Goal: Task Accomplishment & Management: Manage account settings

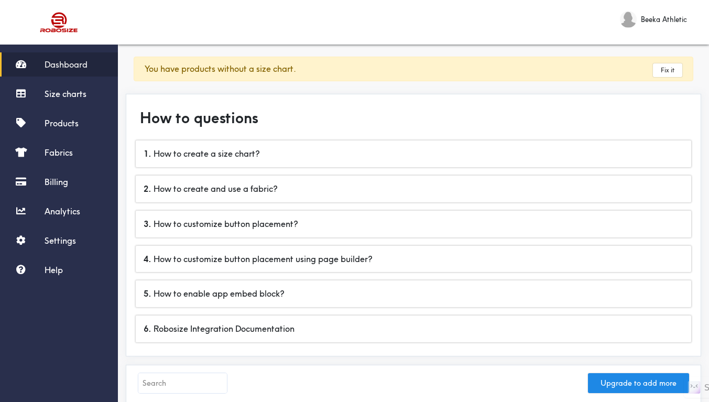
select select "French"
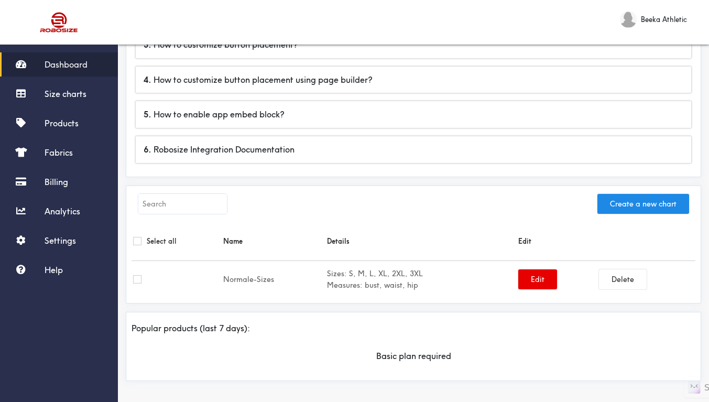
scroll to position [169, 0]
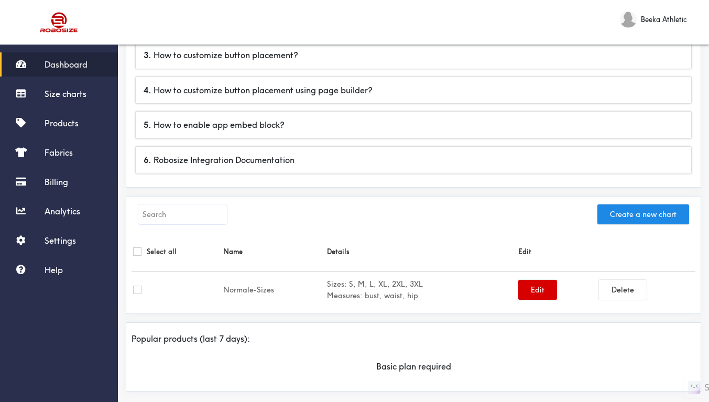
click at [537, 291] on button "Edit" at bounding box center [537, 290] width 39 height 20
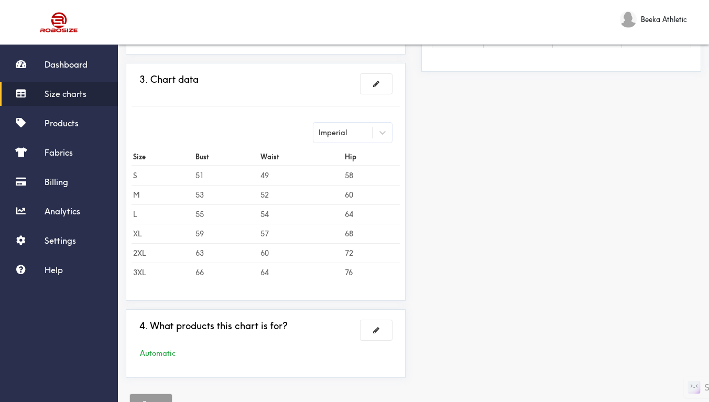
scroll to position [303, 0]
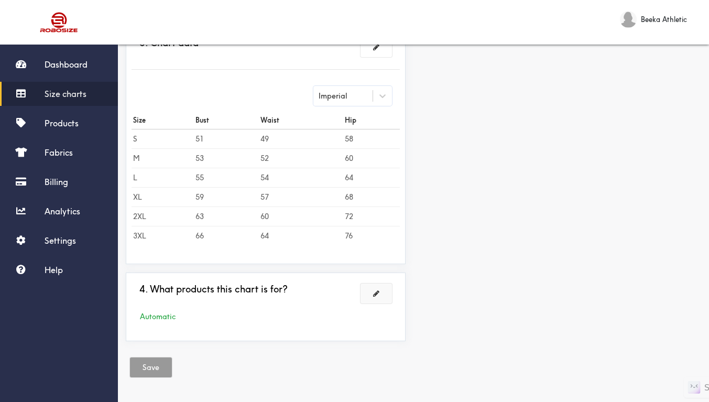
click at [380, 294] on button at bounding box center [375, 293] width 31 height 20
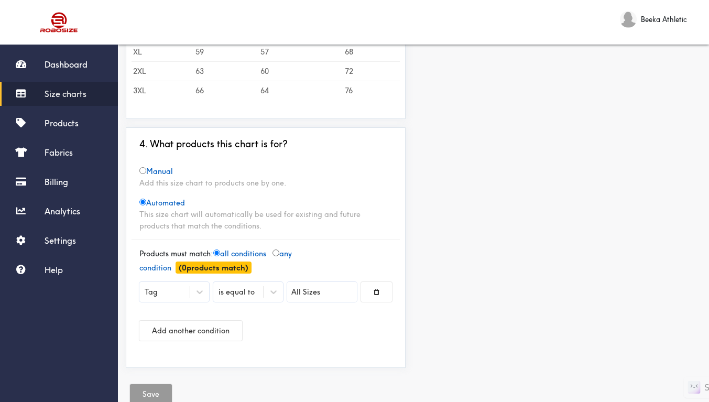
scroll to position [398, 0]
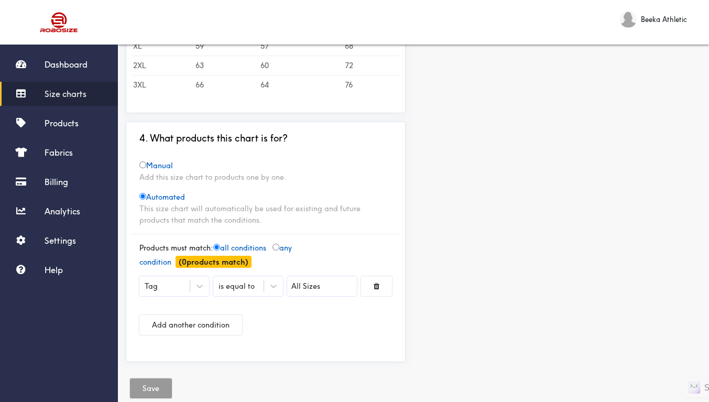
click at [141, 163] on input "radio" at bounding box center [142, 164] width 7 height 7
radio input "true"
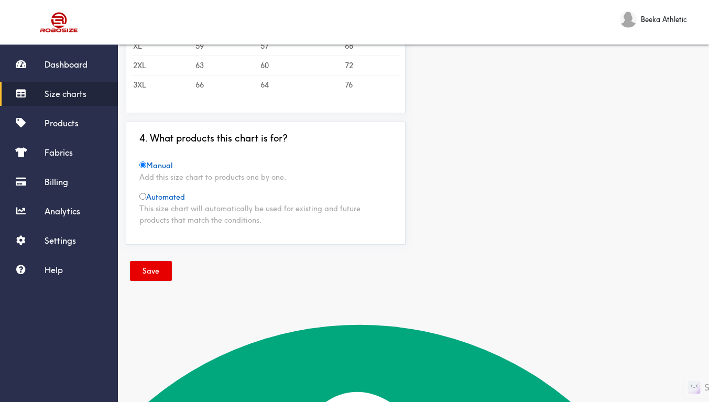
scroll to position [302, 0]
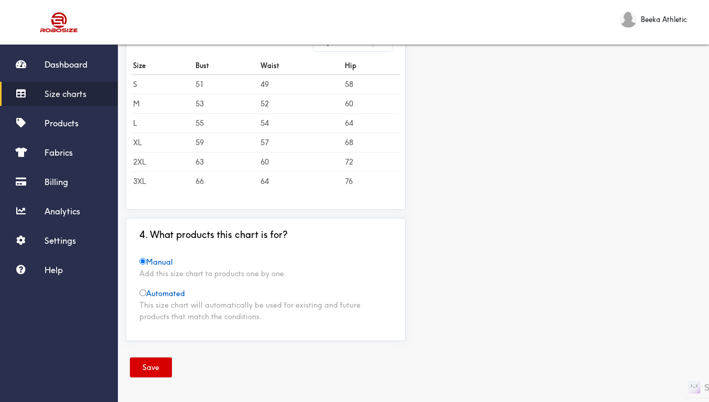
click at [159, 367] on button "Save" at bounding box center [151, 367] width 42 height 20
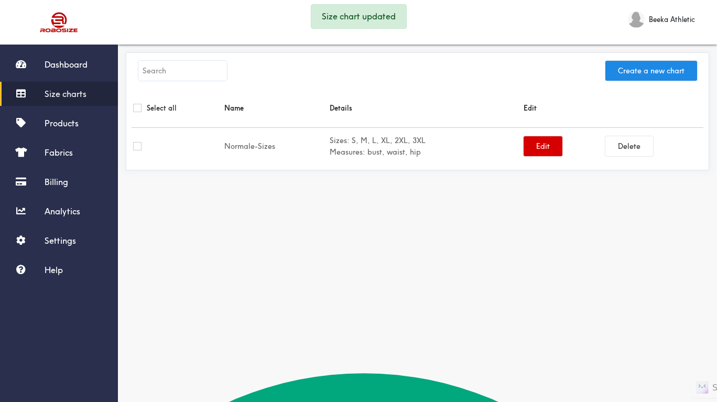
click at [541, 146] on button "Edit" at bounding box center [542, 146] width 39 height 20
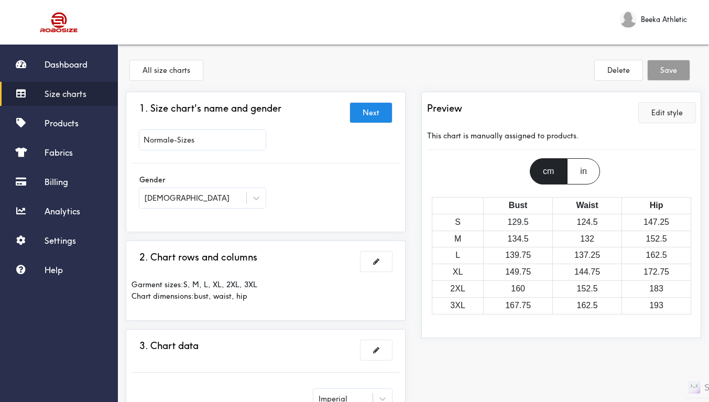
click at [679, 113] on button "Edit style" at bounding box center [667, 113] width 57 height 20
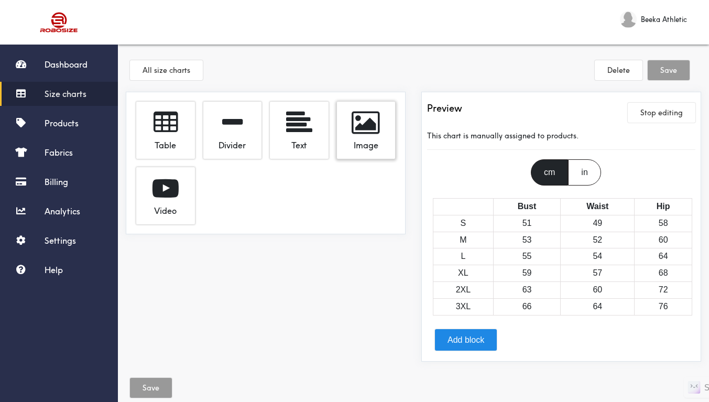
click at [354, 144] on div "Image" at bounding box center [366, 143] width 43 height 15
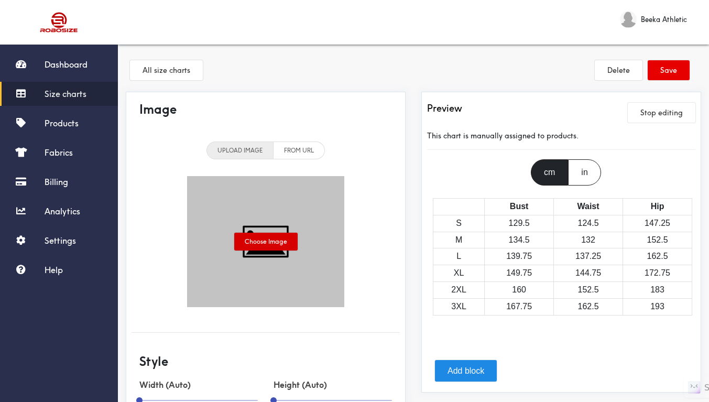
click at [275, 243] on label "Choose Image" at bounding box center [265, 242] width 63 height 18
click at [0, 0] on input "Choose Image" at bounding box center [0, 0] width 0 height 0
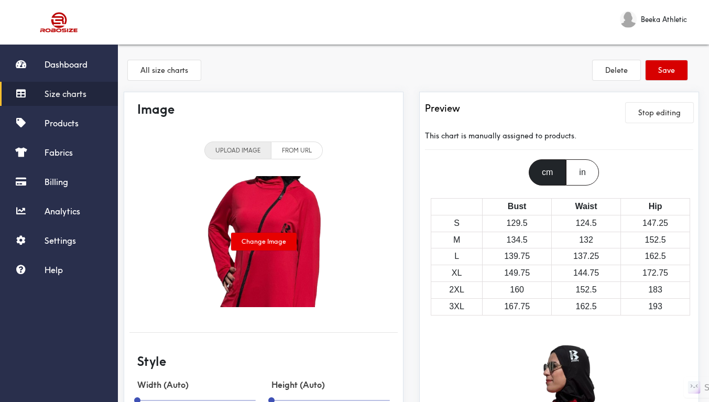
scroll to position [35, 0]
click at [292, 141] on li "FROM URL" at bounding box center [296, 150] width 51 height 18
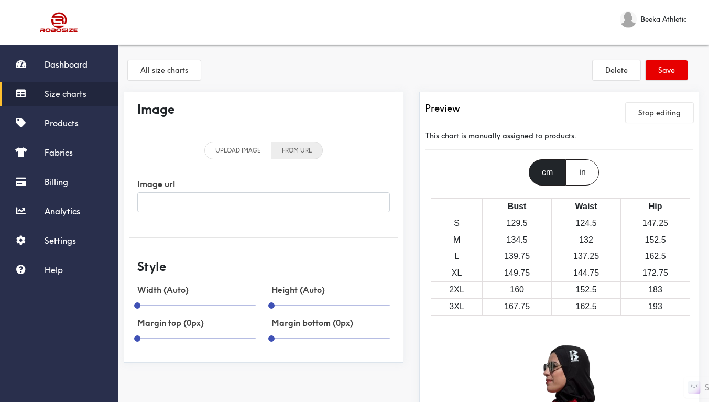
click at [239, 141] on li "UPLOAD IMAGE" at bounding box center [237, 150] width 67 height 18
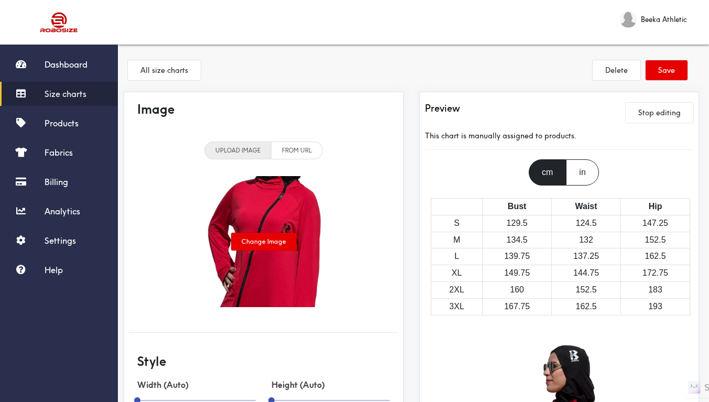
scroll to position [292, 0]
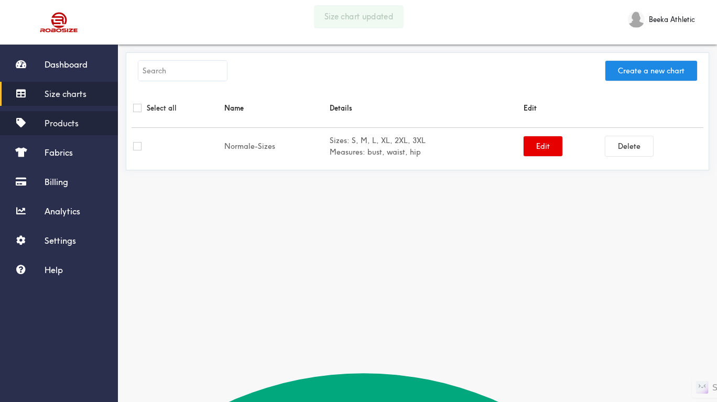
click at [59, 121] on span "Products" at bounding box center [62, 123] width 34 height 10
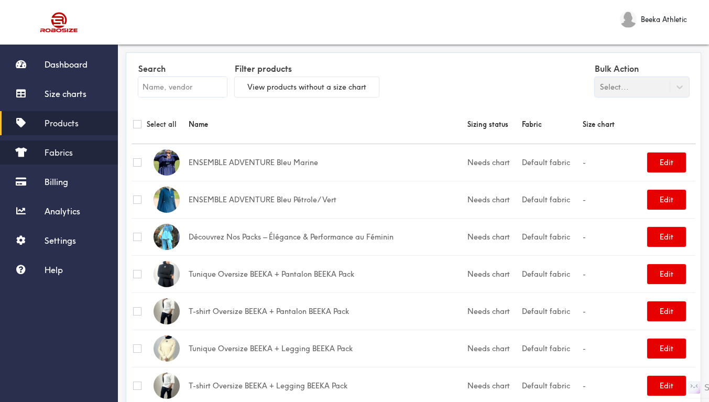
click at [57, 148] on span "Fabrics" at bounding box center [59, 152] width 28 height 10
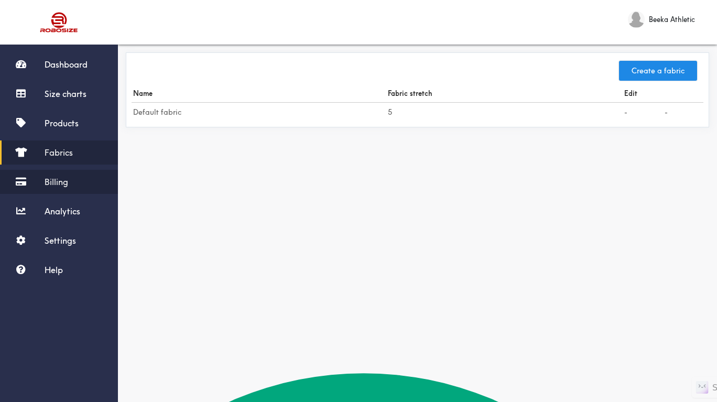
click at [68, 185] on span "Billing" at bounding box center [57, 182] width 24 height 10
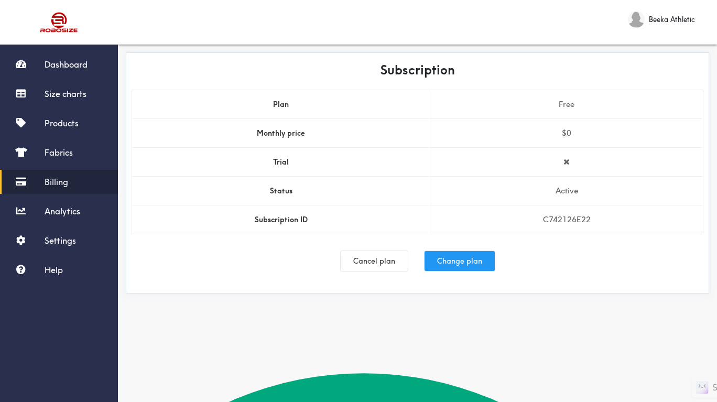
drag, startPoint x: 456, startPoint y: 262, endPoint x: 451, endPoint y: 267, distance: 7.0
click at [451, 267] on button "Change plan" at bounding box center [459, 261] width 70 height 20
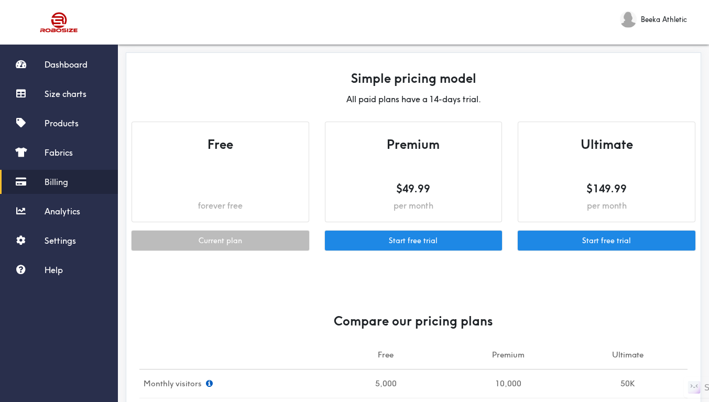
scroll to position [488, 0]
